Goal: Task Accomplishment & Management: Complete application form

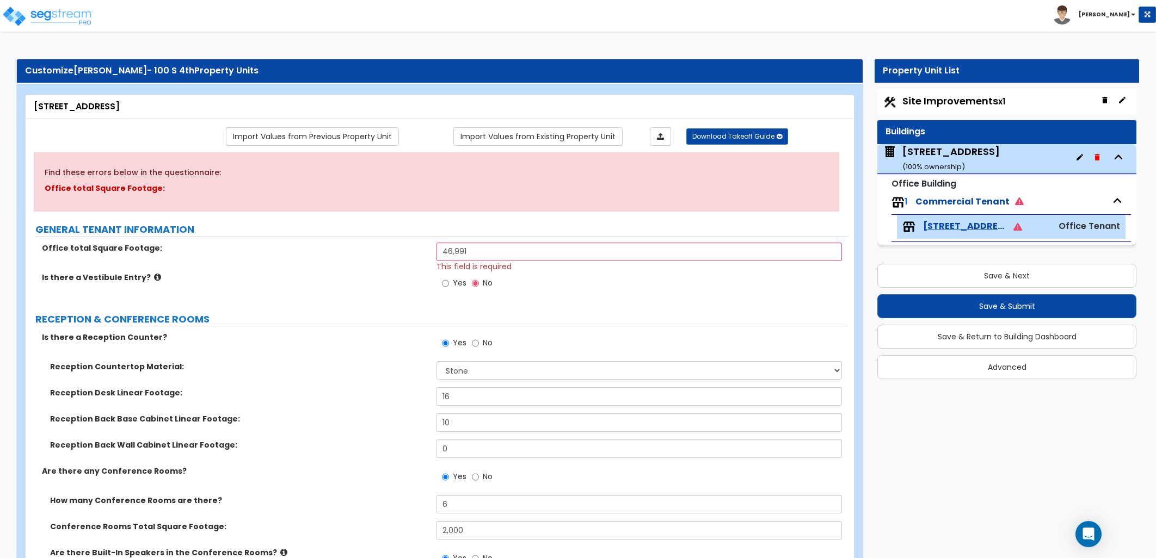
select select "3"
select select "1"
select select "4"
select select "7"
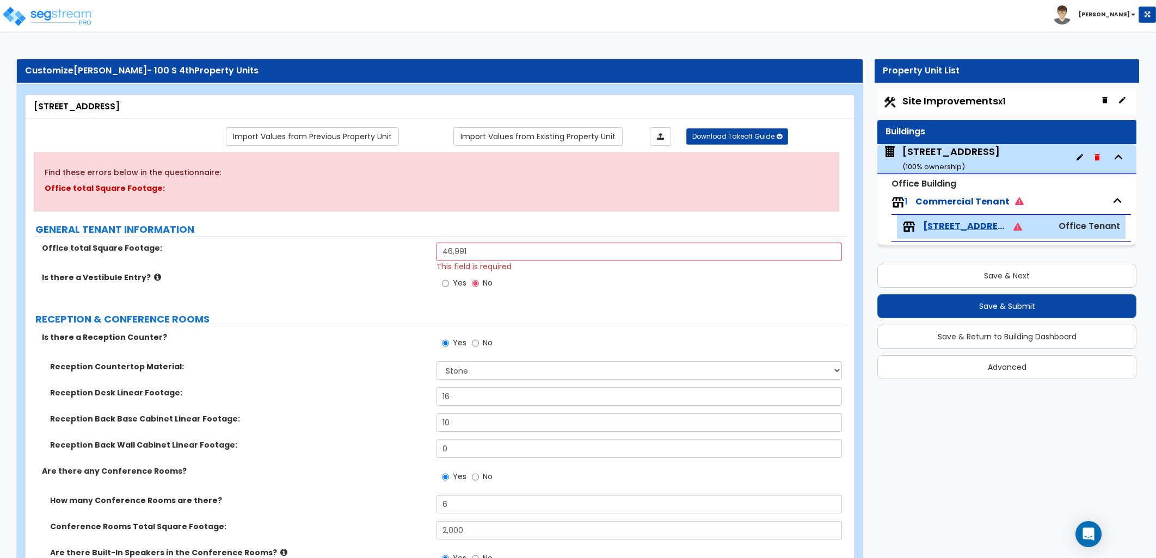
select select "4"
select select "1"
select select "9"
select select "3"
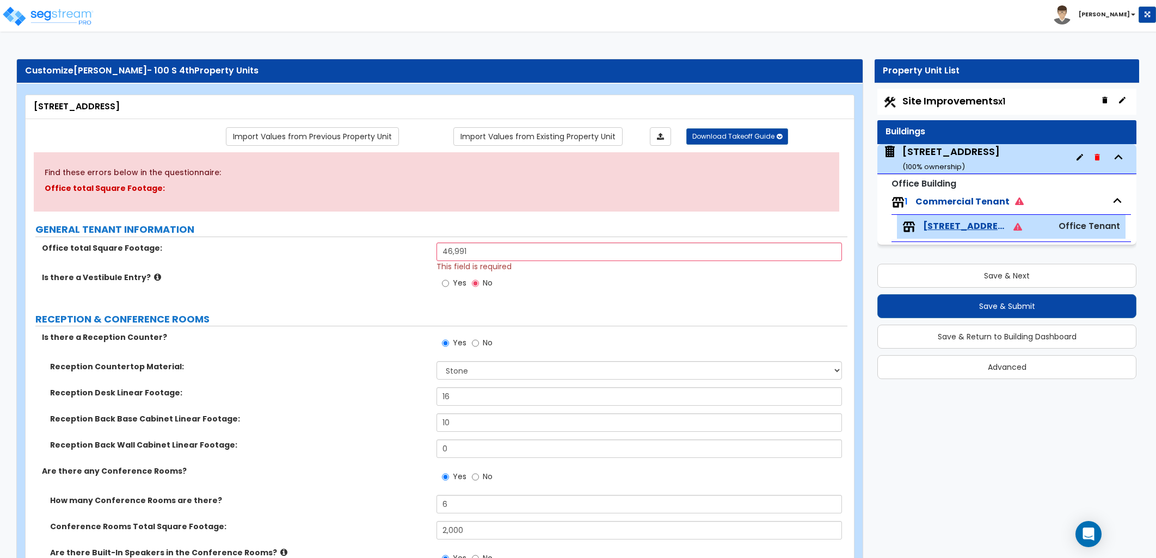
select select "2"
select select "1"
select select "2"
select select "3"
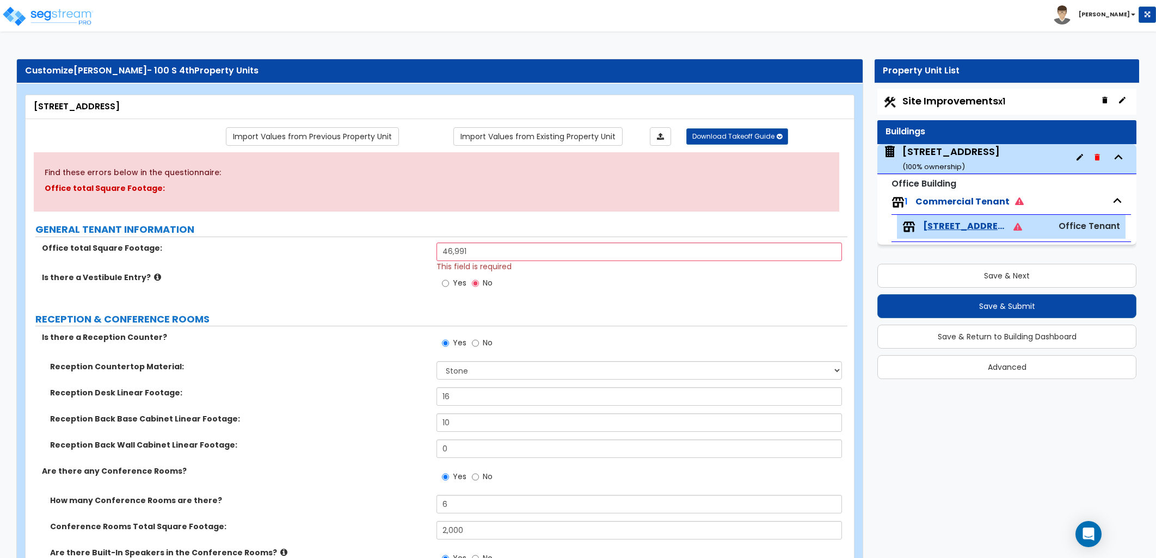
select select "2"
select select "1"
select select "3"
select select "1"
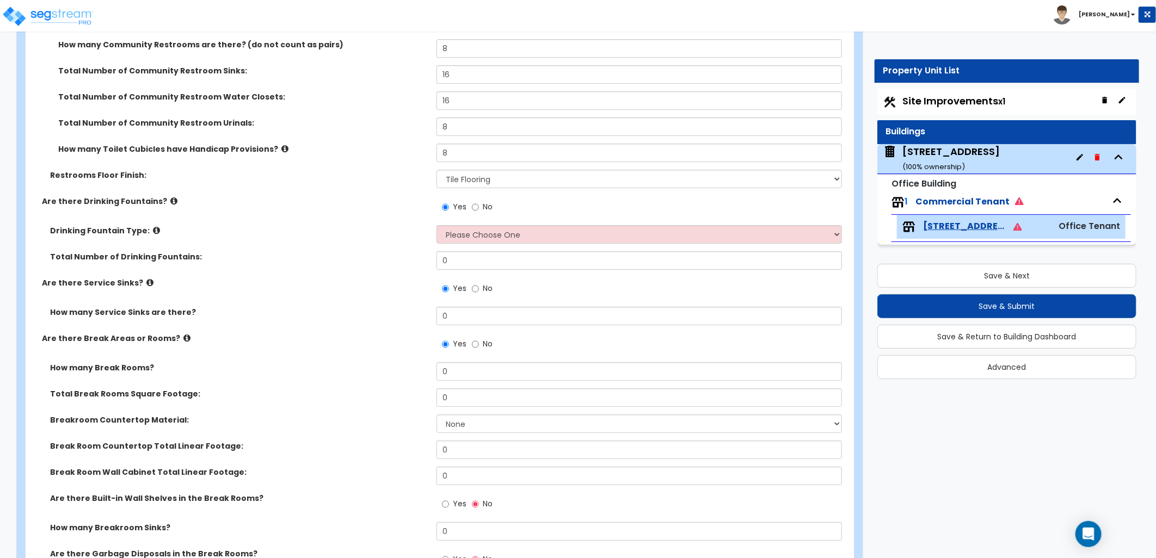
scroll to position [2510, 0]
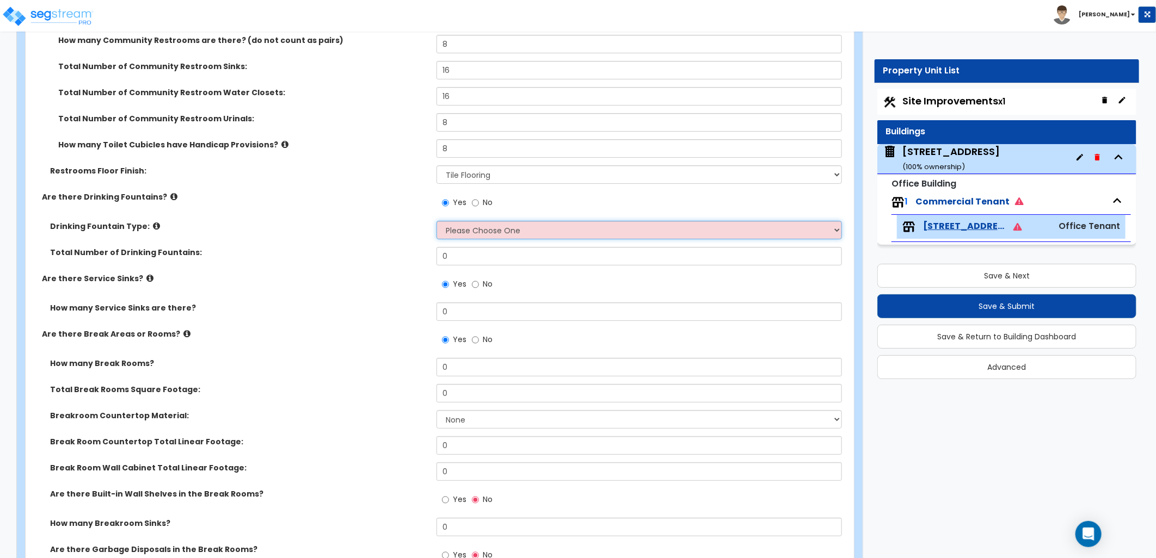
click at [476, 227] on select "Please Choose One Wall-mounted Floor-mounted" at bounding box center [638, 230] width 405 height 19
select select "1"
click at [436, 221] on select "Please Choose One Wall-mounted Floor-mounted" at bounding box center [638, 230] width 405 height 19
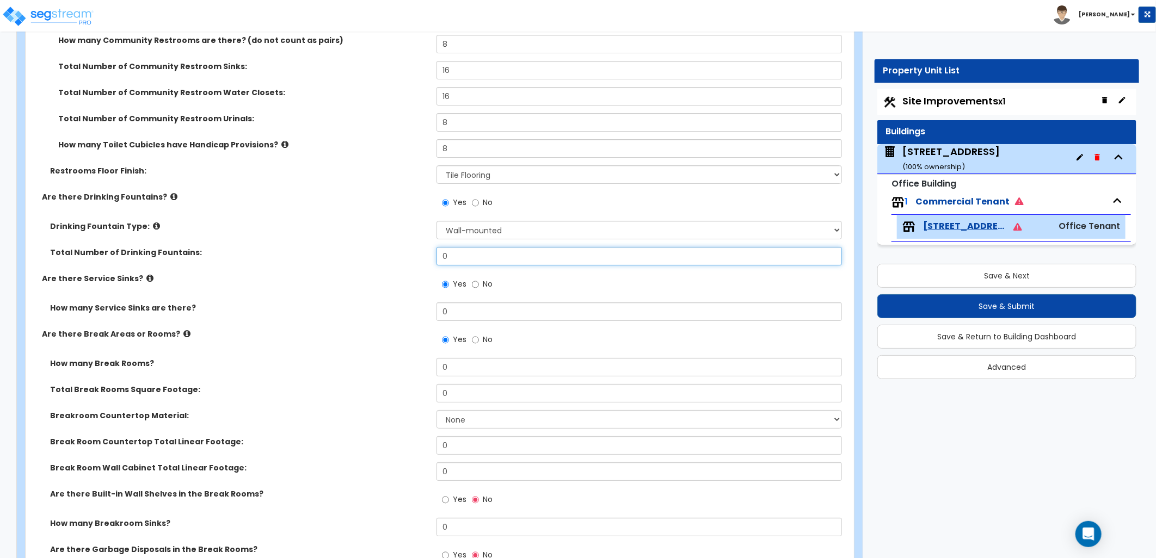
drag, startPoint x: 437, startPoint y: 261, endPoint x: 418, endPoint y: 258, distance: 19.2
click at [420, 259] on div "Total Number of Drinking Fountains: 0" at bounding box center [437, 260] width 822 height 26
type input "4"
click at [391, 286] on div "Are there Service Sinks? Yes No" at bounding box center [437, 287] width 822 height 29
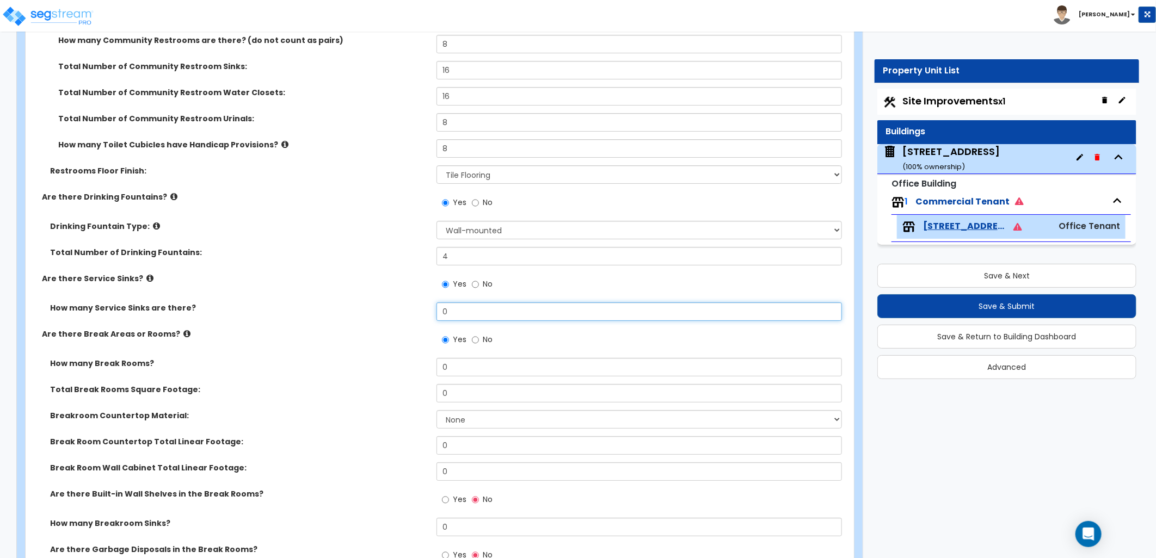
drag, startPoint x: 445, startPoint y: 313, endPoint x: 401, endPoint y: 313, distance: 44.1
click at [401, 313] on div "How many Service Sinks are there? 0" at bounding box center [437, 316] width 822 height 26
type input "4"
click at [371, 412] on label "Breakroom Countertop Material:" at bounding box center [239, 415] width 378 height 11
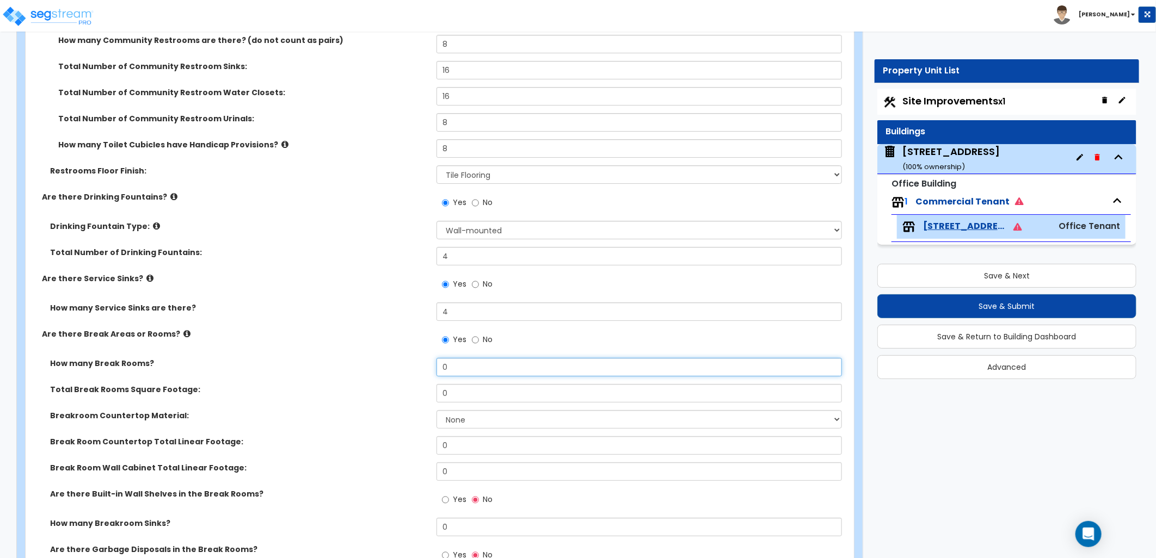
click at [403, 366] on div "How many Break Rooms? 0" at bounding box center [437, 371] width 822 height 26
type input "4"
click at [406, 384] on div "Total Break Rooms Square Footage:" at bounding box center [231, 389] width 411 height 11
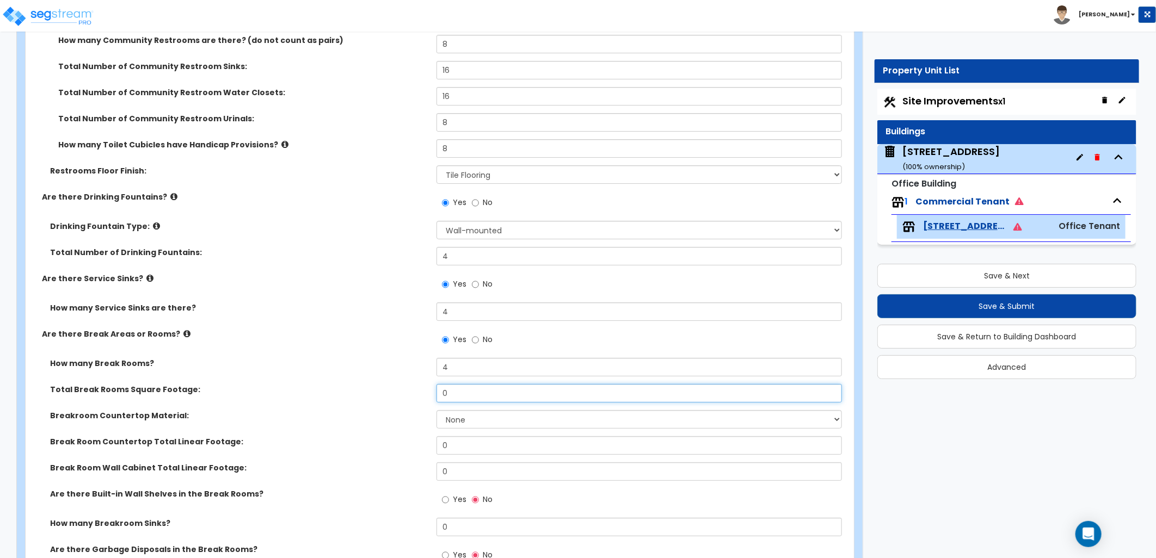
click at [411, 396] on div "Total Break Rooms Square Footage: 0" at bounding box center [437, 397] width 822 height 26
type input "600"
click at [472, 422] on select "None Plastic Laminate Solid Surface Stone Quartz Marble Tile Wood Stainless Ste…" at bounding box center [638, 419] width 405 height 19
select select "1"
click at [436, 410] on select "None Plastic Laminate Solid Surface Stone Quartz Marble Tile Wood Stainless Ste…" at bounding box center [638, 419] width 405 height 19
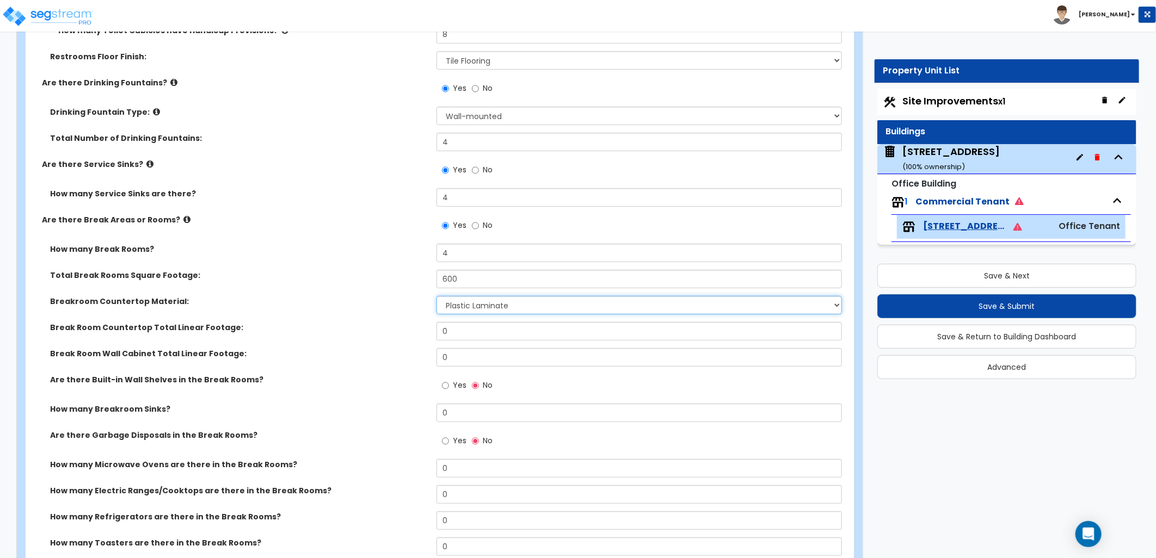
scroll to position [2631, 0]
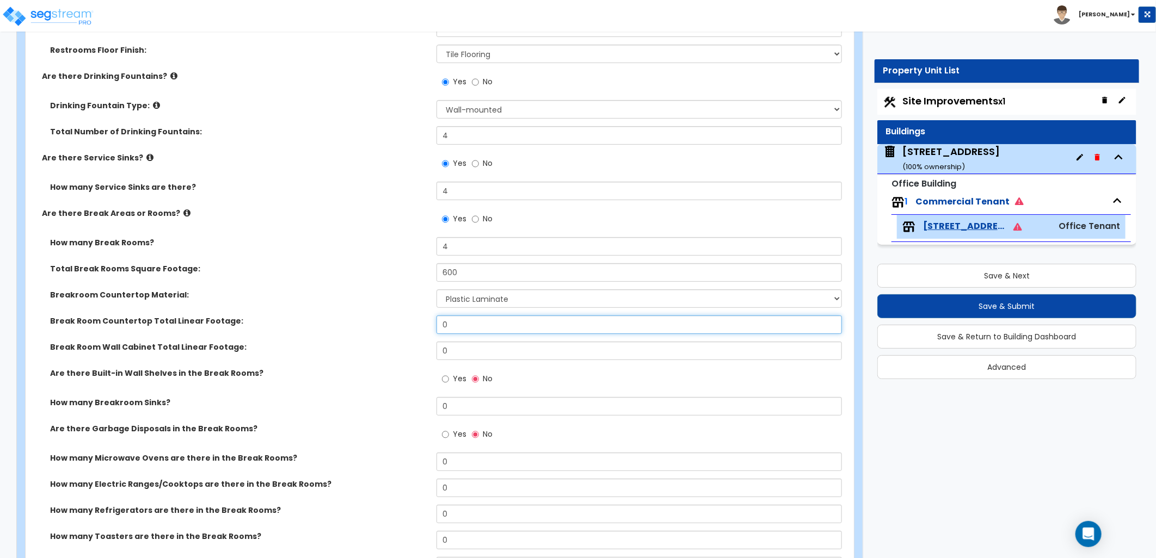
drag, startPoint x: 449, startPoint y: 324, endPoint x: 405, endPoint y: 332, distance: 44.8
click at [411, 332] on div "Break Room Countertop Total Linear Footage: 0" at bounding box center [437, 329] width 822 height 26
type input "40"
type input "32"
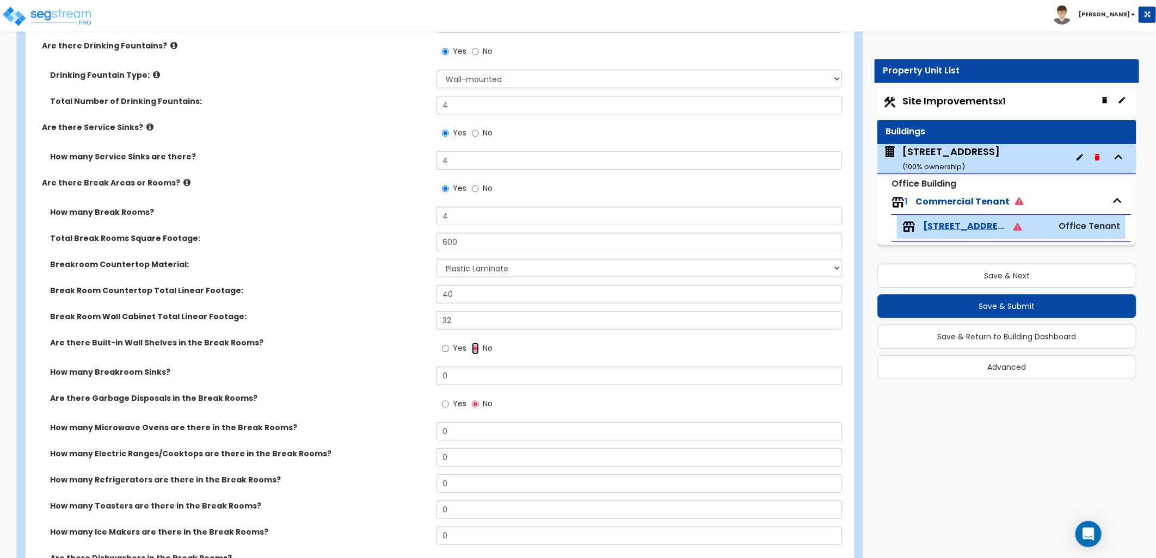
scroll to position [2752, 0]
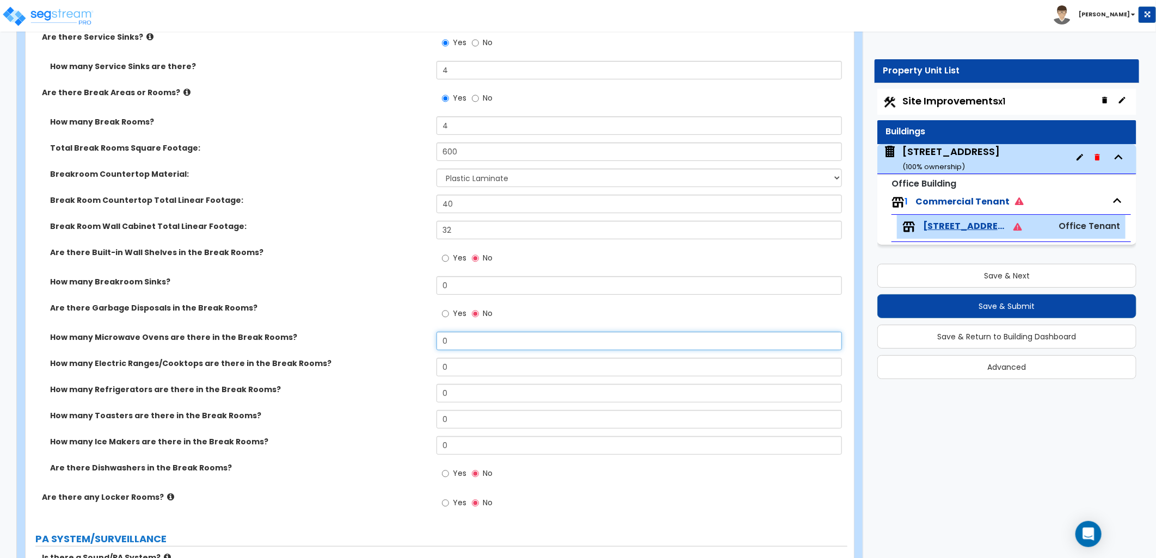
drag, startPoint x: 461, startPoint y: 338, endPoint x: 419, endPoint y: 334, distance: 42.7
click at [419, 334] on div "How many Microwave Ovens are there in the Break Rooms? 0" at bounding box center [437, 345] width 822 height 26
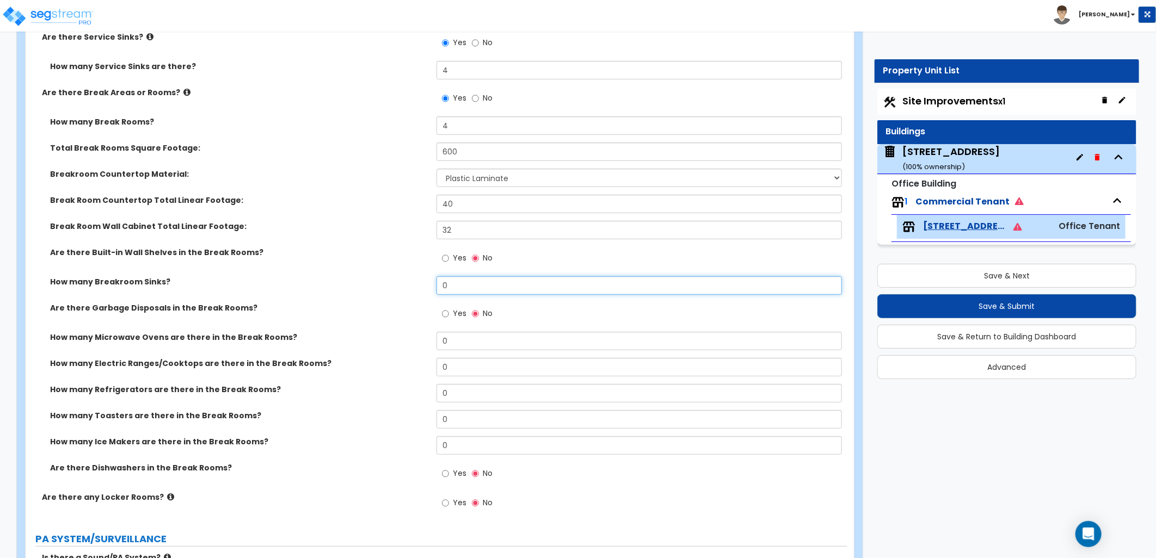
drag, startPoint x: 409, startPoint y: 281, endPoint x: 401, endPoint y: 281, distance: 8.7
click at [402, 281] on div "How many Breakroom Sinks? 0" at bounding box center [437, 289] width 822 height 26
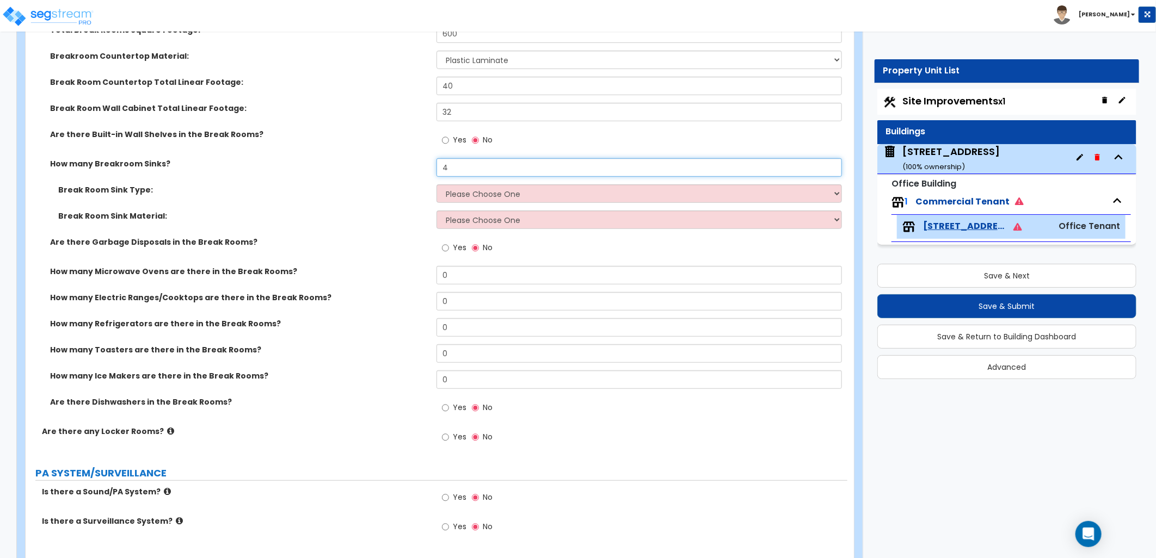
scroll to position [2873, 0]
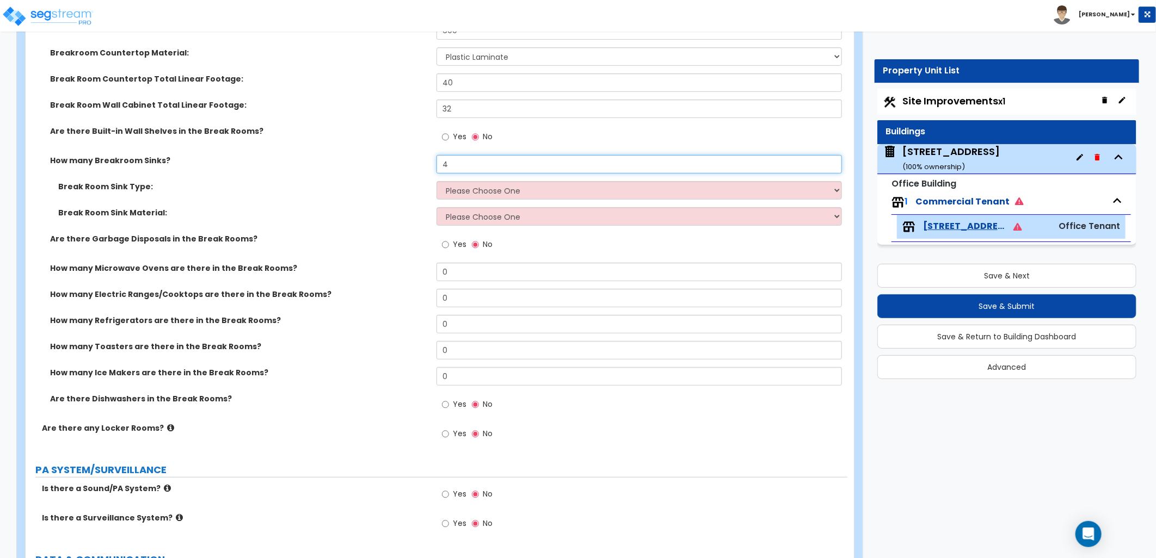
type input "4"
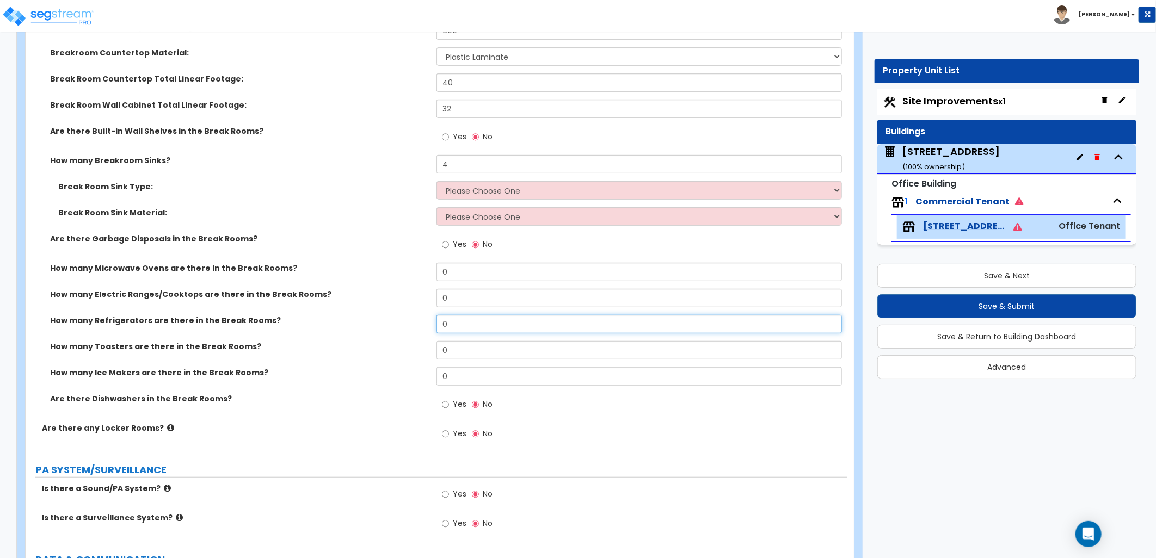
drag, startPoint x: 455, startPoint y: 321, endPoint x: 398, endPoint y: 318, distance: 57.2
click at [398, 318] on div "How many Refrigerators are there in the Break Rooms? 0" at bounding box center [437, 328] width 822 height 26
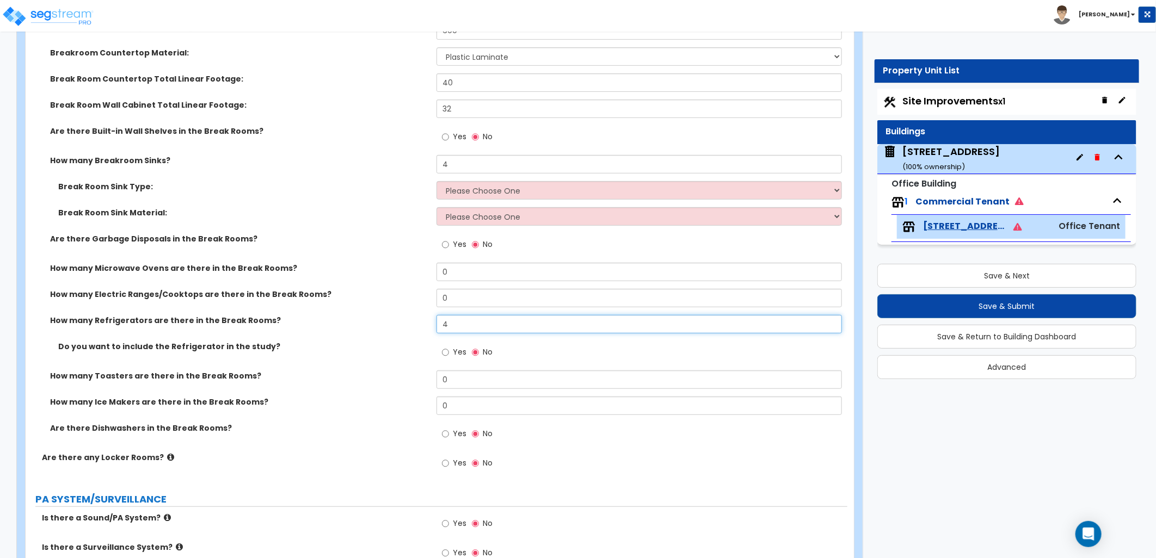
type input "4"
click at [454, 350] on span "Yes" at bounding box center [460, 352] width 14 height 11
drag, startPoint x: 454, startPoint y: 350, endPoint x: 445, endPoint y: 350, distance: 9.3
click at [445, 350] on input "Yes" at bounding box center [445, 353] width 7 height 12
radio input "true"
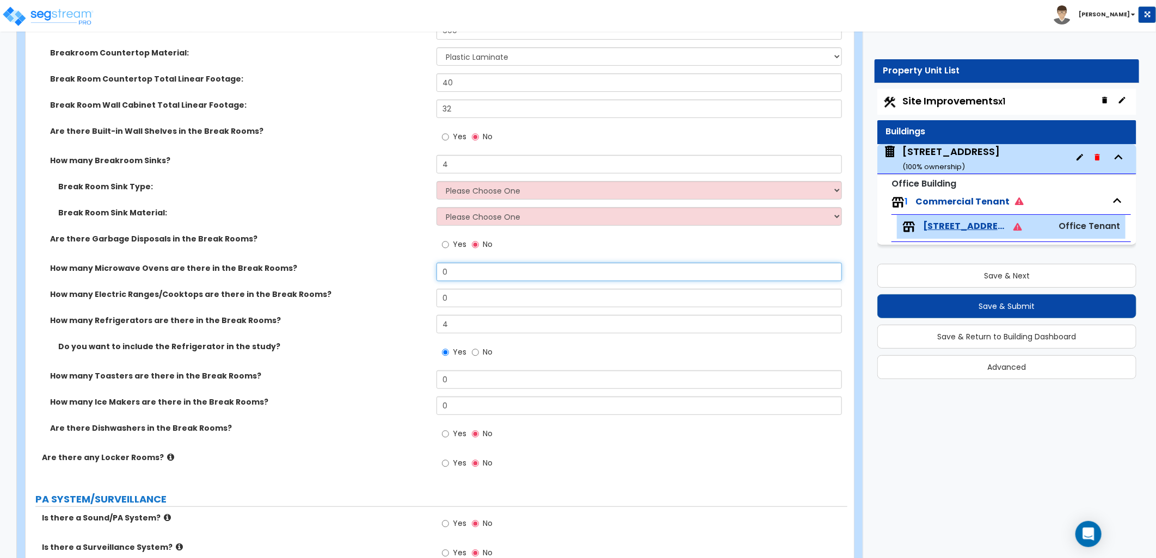
drag, startPoint x: 448, startPoint y: 270, endPoint x: 436, endPoint y: 270, distance: 12.0
click at [441, 270] on input "0" at bounding box center [638, 272] width 405 height 19
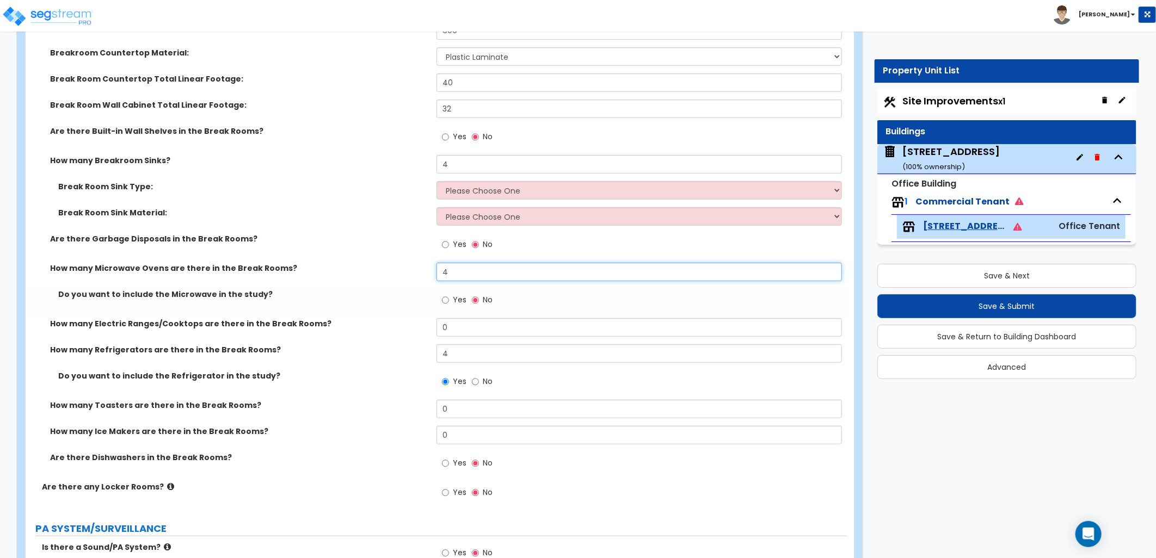
type input "4"
click at [450, 292] on label "Yes" at bounding box center [454, 301] width 24 height 19
click at [449, 294] on input "Yes" at bounding box center [445, 300] width 7 height 12
radio input "true"
